Goal: Find contact information: Find contact information

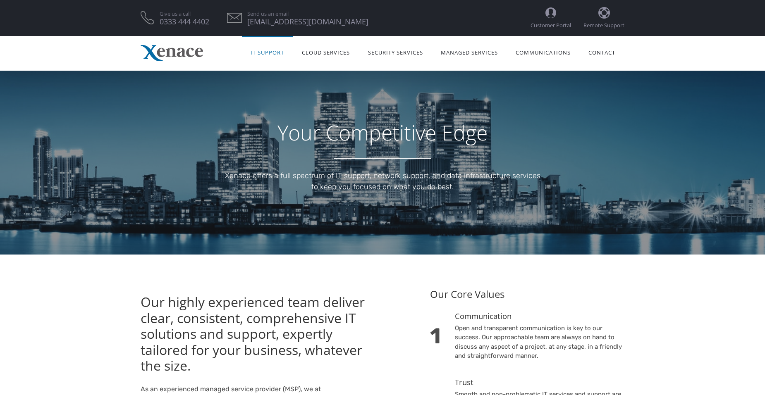
click at [269, 52] on link "IT Support" at bounding box center [267, 52] width 51 height 26
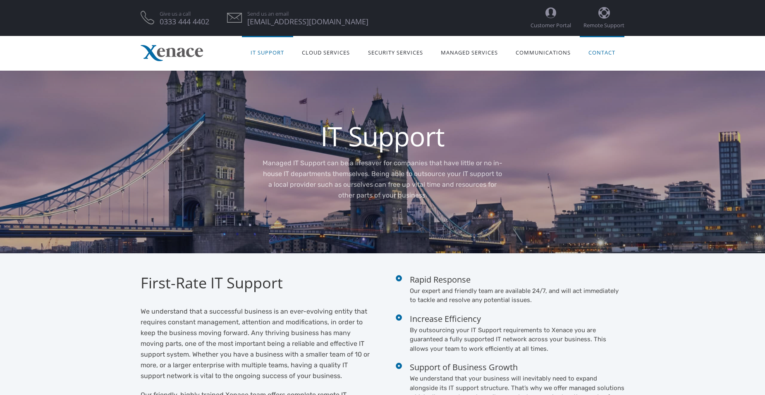
click at [606, 50] on link "Contact" at bounding box center [602, 52] width 45 height 26
